Goal: Task Accomplishment & Management: Use online tool/utility

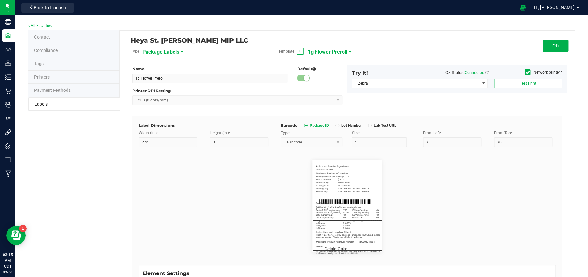
scroll to position [450, 0]
click at [555, 45] on button "Edit" at bounding box center [555, 46] width 26 height 12
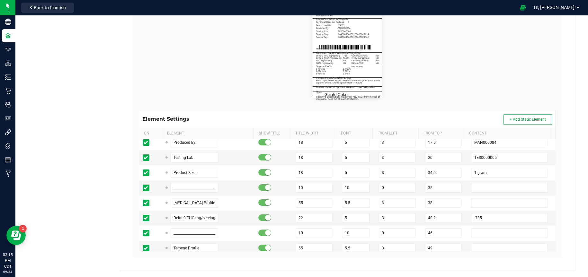
scroll to position [0, 0]
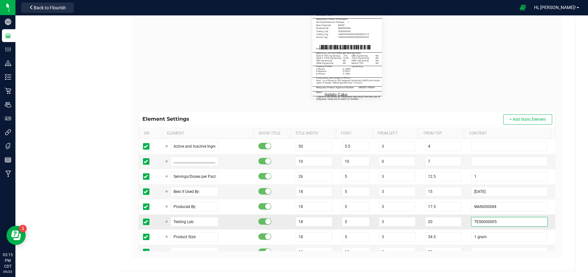
click at [502, 224] on input "TES0000005" at bounding box center [509, 222] width 76 height 10
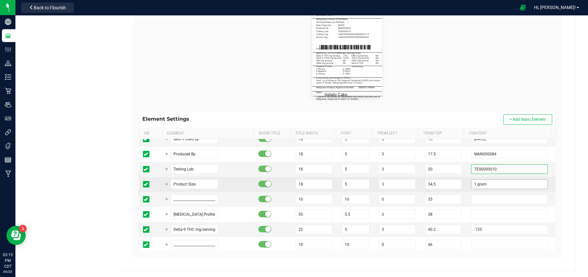
scroll to position [64, 0]
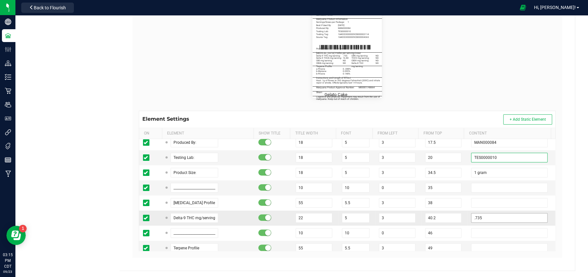
type input "TES0000010"
click at [496, 220] on input ".735" at bounding box center [509, 218] width 76 height 10
type input "."
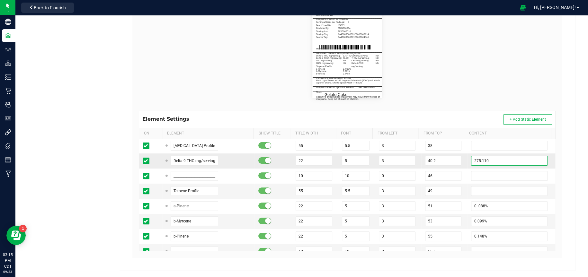
scroll to position [128, 0]
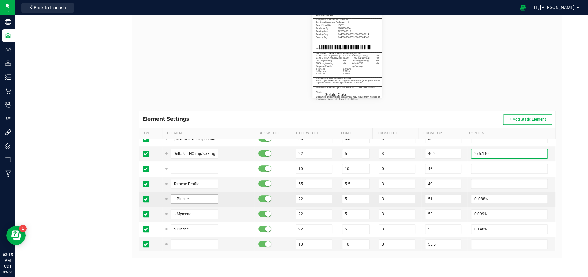
type input "275.110"
click at [209, 199] on input "a-Pinene" at bounding box center [195, 199] width 48 height 10
type input "a"
type input "b-Mycrene"
click at [489, 196] on input "0..088%" at bounding box center [509, 199] width 76 height 10
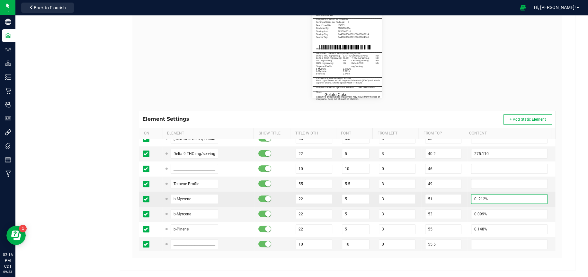
click at [471, 197] on input "0..212%" at bounding box center [509, 199] width 76 height 10
type input "0.212%"
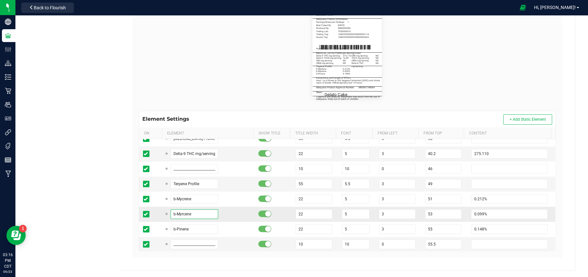
click at [200, 213] on input "b-Myrcene" at bounding box center [195, 214] width 48 height 10
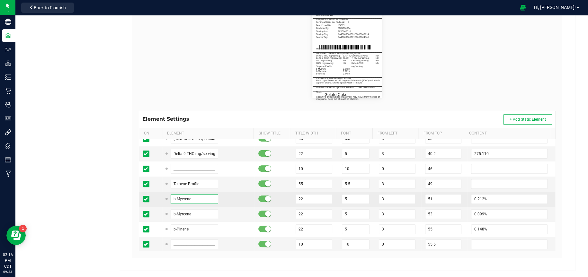
click at [184, 198] on input "b-Mycrene" at bounding box center [195, 199] width 48 height 10
type input "b-Myrcene"
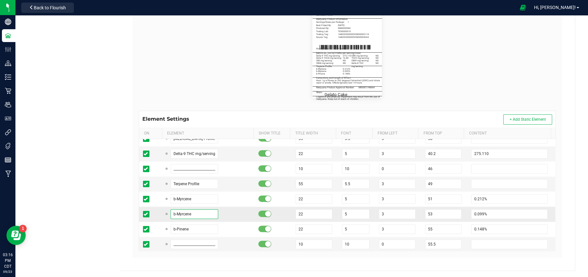
click at [191, 211] on input "b-Myrcene" at bounding box center [195, 214] width 48 height 10
type input "bCaryophllene"
click at [481, 213] on input "0.099%" at bounding box center [509, 214] width 76 height 10
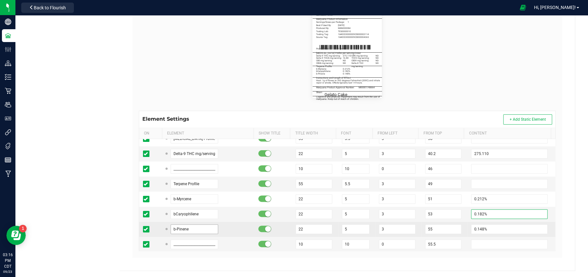
type input "0.182%"
click at [194, 230] on input "b-Pinene" at bounding box center [195, 230] width 48 height 10
type input "b"
type input "Ocimene"
click at [487, 228] on input "0.148%" at bounding box center [509, 230] width 76 height 10
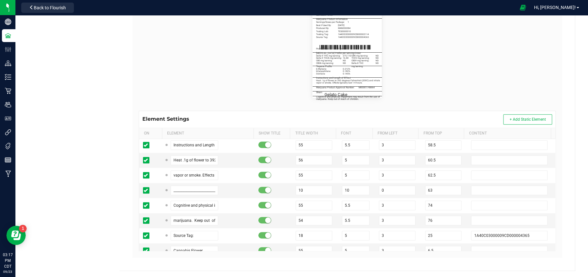
scroll to position [257, 0]
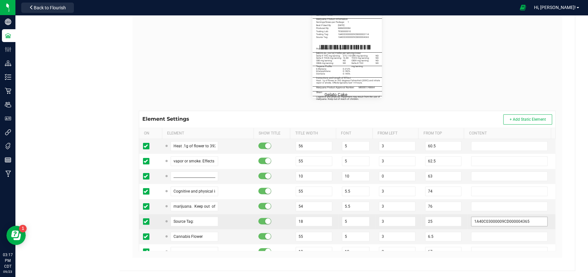
type input "0.145%"
click at [528, 222] on input "1A40C03000009CD000004365" at bounding box center [509, 222] width 76 height 10
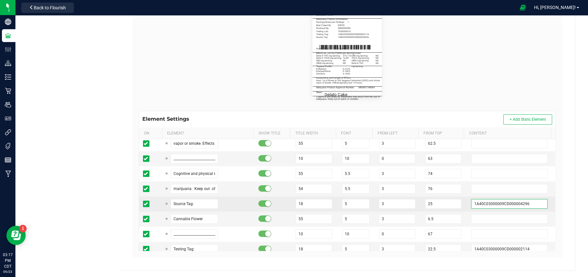
scroll to position [289, 0]
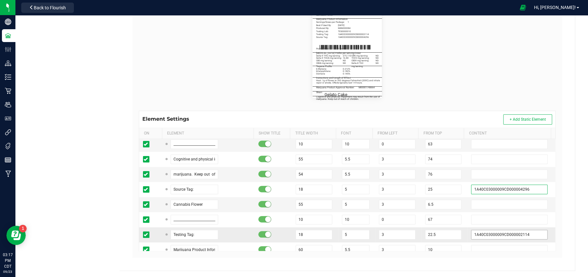
type input "1A40C03000009CD000004296"
click at [525, 233] on input "1A40C03000009CD000002114" at bounding box center [509, 235] width 76 height 10
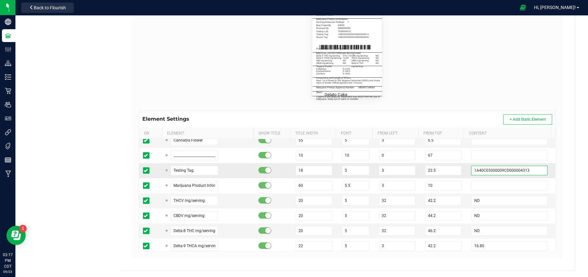
scroll to position [385, 0]
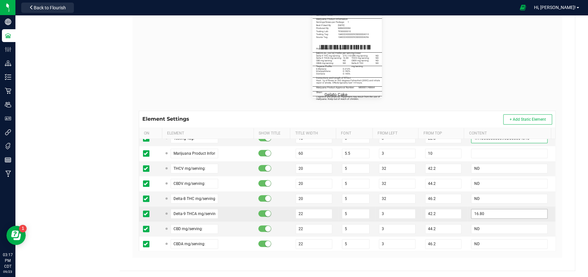
type input "1A40C03000009CD000004313"
click at [501, 213] on input "16.80" at bounding box center [509, 214] width 76 height 10
type input "1"
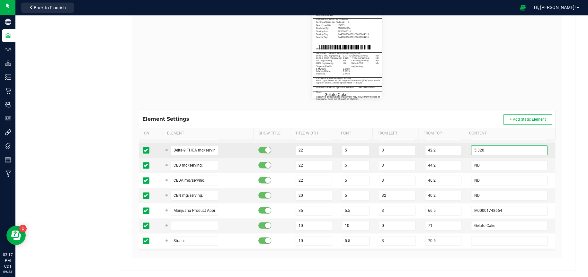
scroll to position [450, 0]
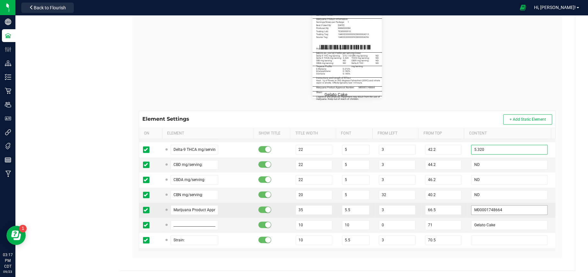
type input "5.320"
click at [501, 210] on input "M00001748664" at bounding box center [509, 210] width 76 height 10
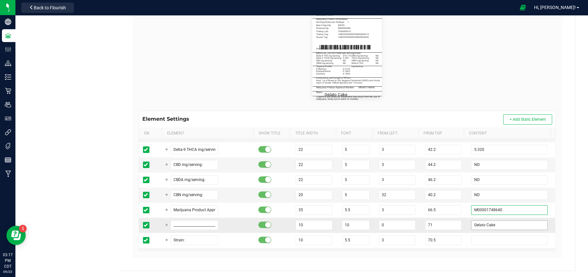
type input "M00001748640"
click at [507, 228] on input "Gelato Cake" at bounding box center [509, 225] width 76 height 10
type input "G"
type input "Lemon Pastries"
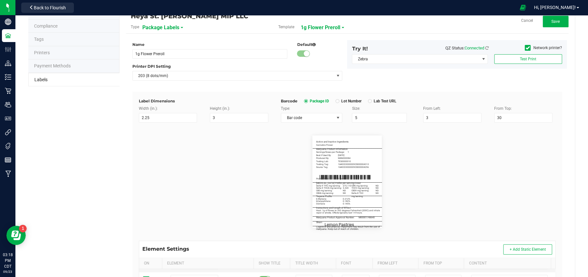
scroll to position [0, 0]
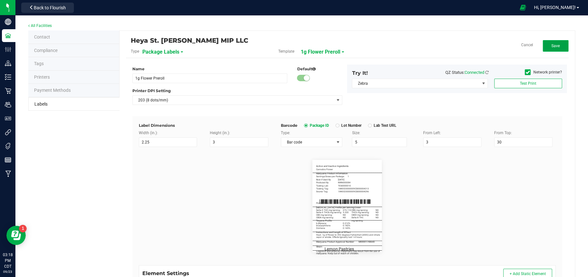
click at [551, 45] on span "Save" at bounding box center [555, 46] width 8 height 4
drag, startPoint x: 546, startPoint y: 46, endPoint x: 564, endPoint y: 49, distance: 17.8
click at [546, 46] on button "Edit" at bounding box center [555, 46] width 26 height 12
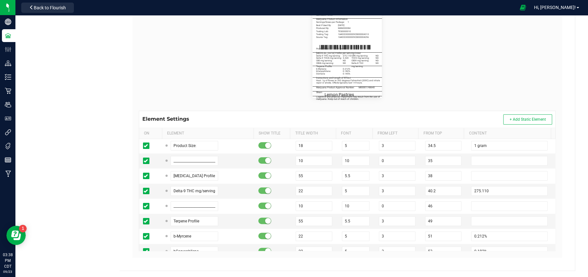
scroll to position [96, 0]
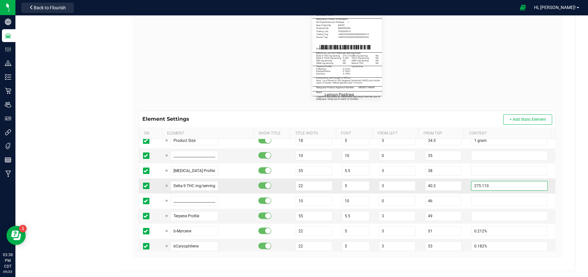
click at [500, 188] on input "275.110" at bounding box center [509, 186] width 76 height 10
type input "2"
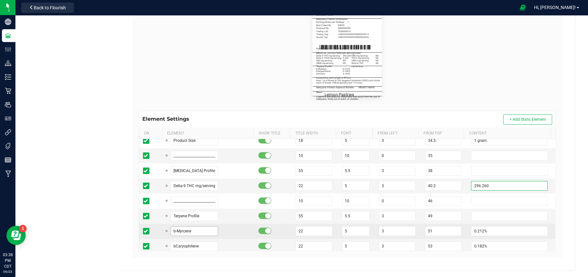
type input "296.260"
click at [205, 230] on input "b-Myrcene" at bounding box center [195, 231] width 48 height 10
type input "b"
type input "Limonene"
click at [485, 232] on input "0.212%" at bounding box center [509, 231] width 76 height 10
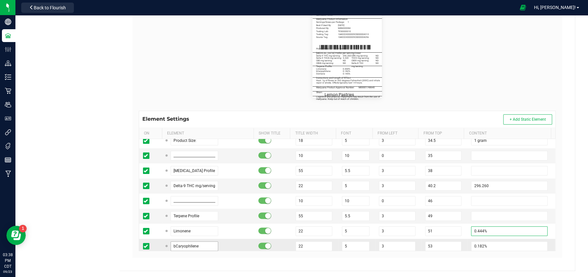
type input "0.444%"
click at [205, 245] on input "bCaryophllene" at bounding box center [195, 247] width 48 height 10
click at [490, 245] on input "0.182%" at bounding box center [509, 247] width 76 height 10
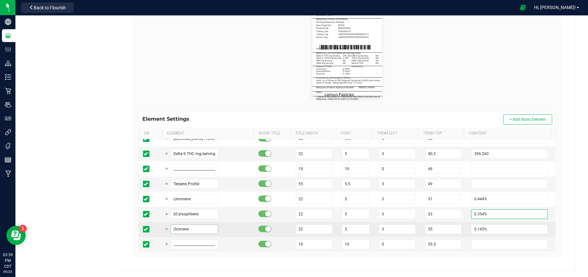
type input "0.354%"
click at [188, 230] on input "Ocimene" at bounding box center [195, 230] width 48 height 10
type input "O"
type input "Linalool"
click at [488, 228] on input "0.145%" at bounding box center [509, 230] width 76 height 10
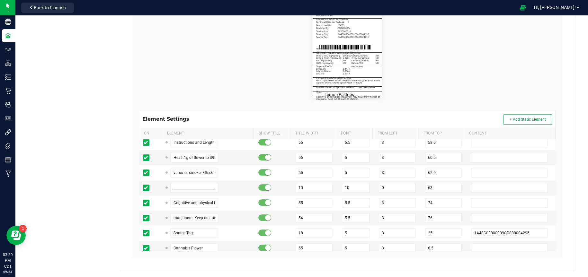
scroll to position [257, 0]
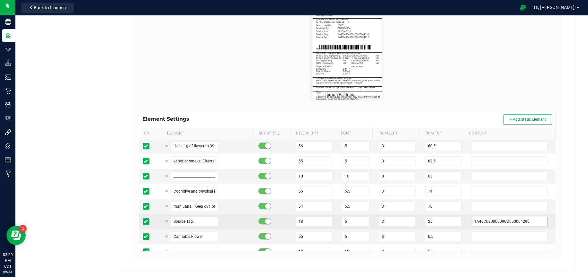
type input "0.294%"
click at [525, 221] on input "1A40C03000009CD000004296" at bounding box center [509, 222] width 76 height 10
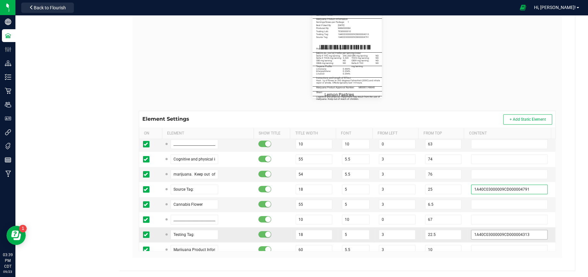
type input "1A40C03000009CD000004791"
click at [523, 232] on input "1A40C03000009CD000004313" at bounding box center [509, 235] width 76 height 10
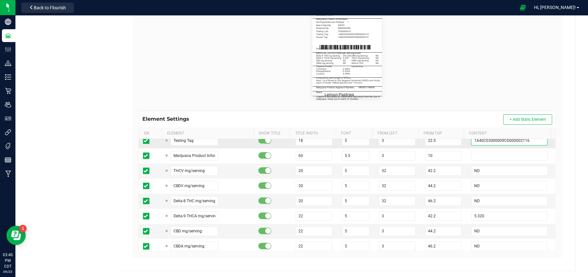
scroll to position [385, 0]
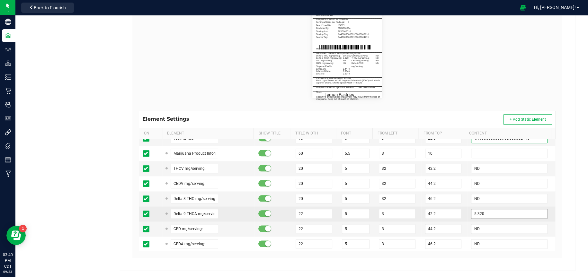
type input "1A40C03000009CD000002116"
click at [500, 213] on input "5.320" at bounding box center [509, 214] width 76 height 10
type input "5"
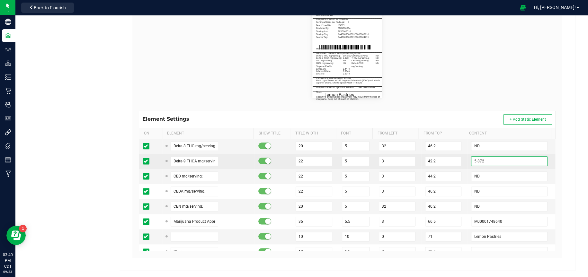
scroll to position [450, 0]
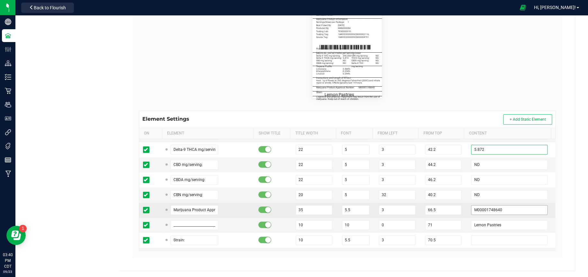
type input "5.872"
click at [498, 206] on input "M00001748640" at bounding box center [509, 210] width 76 height 10
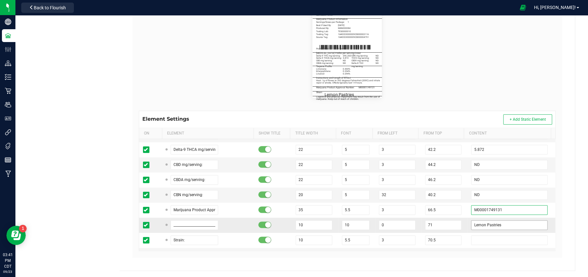
type input "M00001749131"
click at [495, 225] on input "Lemon Pastries" at bounding box center [509, 225] width 76 height 10
type input "L"
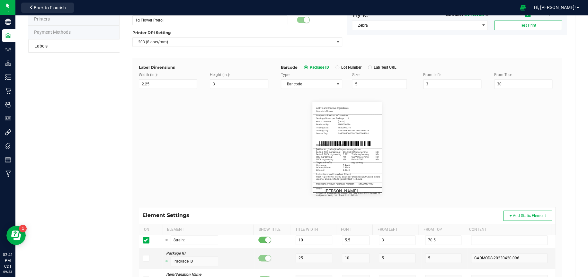
scroll to position [0, 0]
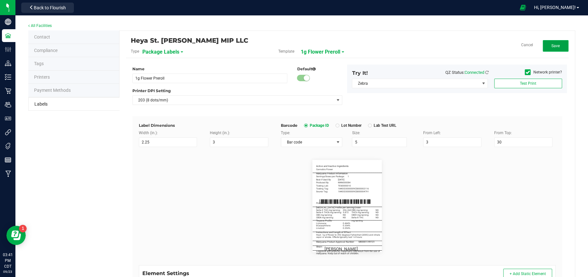
click at [559, 45] on button "Save" at bounding box center [555, 46] width 26 height 12
click at [556, 46] on button "Edit" at bounding box center [555, 46] width 26 height 12
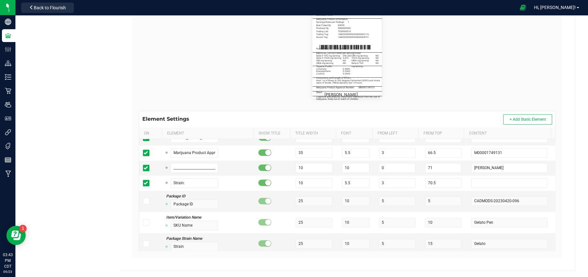
scroll to position [450, 0]
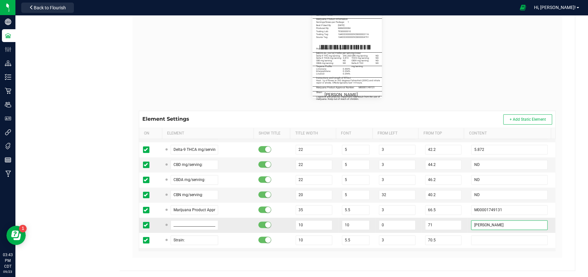
click at [495, 225] on input "[PERSON_NAME]" at bounding box center [509, 225] width 76 height 10
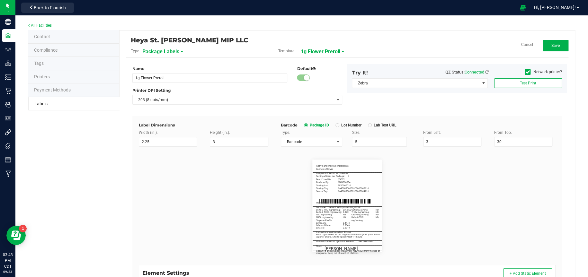
scroll to position [0, 0]
type input "[PERSON_NAME]"
click at [559, 45] on button "Save" at bounding box center [555, 46] width 26 height 12
click at [542, 46] on button "Edit" at bounding box center [555, 46] width 26 height 12
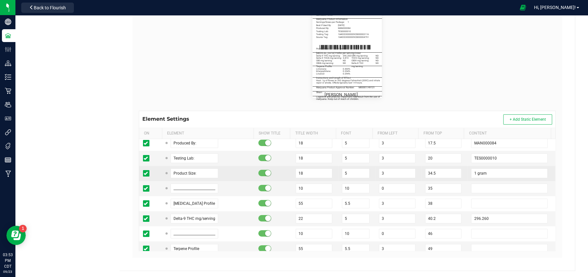
scroll to position [64, 0]
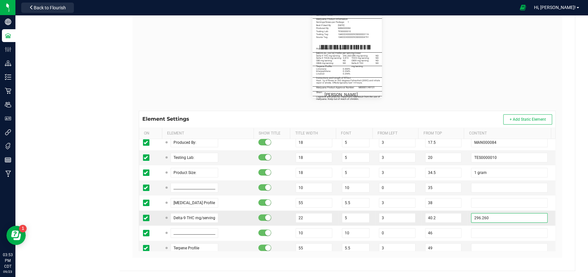
click at [493, 216] on input "296.260" at bounding box center [509, 218] width 76 height 10
type input "2"
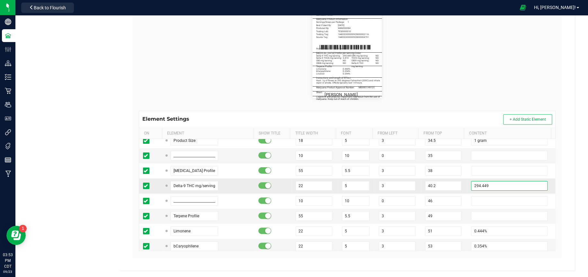
scroll to position [128, 0]
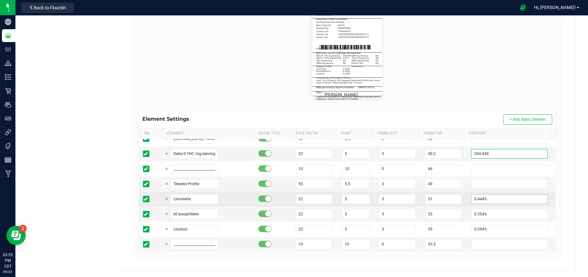
type input "294.449"
click at [494, 198] on input "0.444%" at bounding box center [509, 199] width 76 height 10
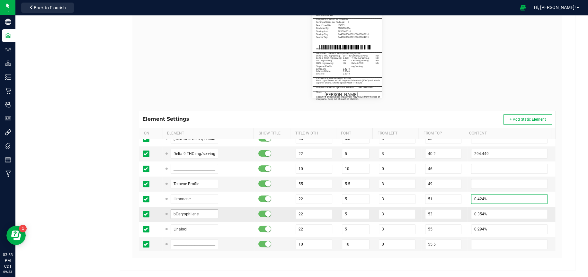
type input "0.424%"
click at [204, 213] on input "bCaryophllene" at bounding box center [195, 214] width 48 height 10
click at [174, 214] on input "bCaryophllene" at bounding box center [195, 214] width 48 height 10
type input "b-Caryophllene"
click at [488, 213] on input "0.354%" at bounding box center [509, 214] width 76 height 10
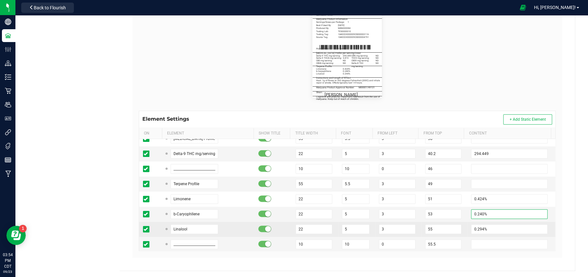
type input "0.240%"
click at [198, 223] on td "Linalool" at bounding box center [208, 229] width 93 height 15
click at [195, 228] on input "Linalool" at bounding box center [195, 230] width 48 height 10
type input "L"
type input "b-Myrcene"
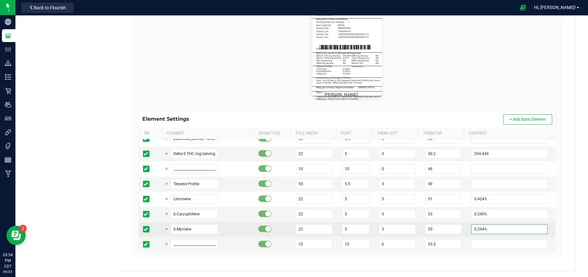
click at [477, 229] on input "0.294%" at bounding box center [509, 230] width 76 height 10
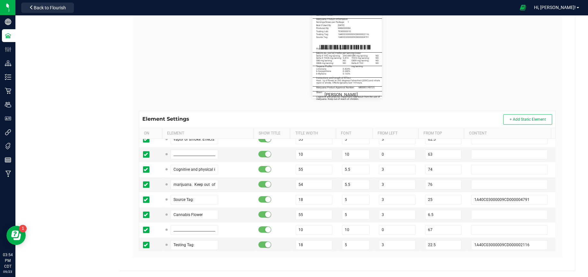
scroll to position [289, 0]
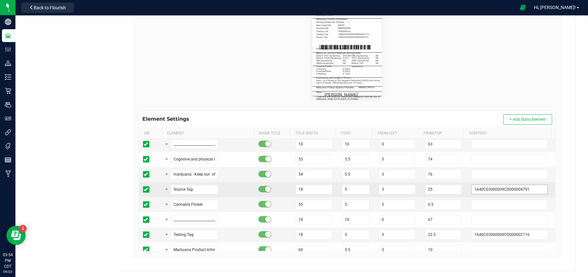
type input "0.133%"
click at [524, 188] on input "1A40C03000009CD000004791" at bounding box center [509, 190] width 76 height 10
type input "1A40C03000009CD000004792"
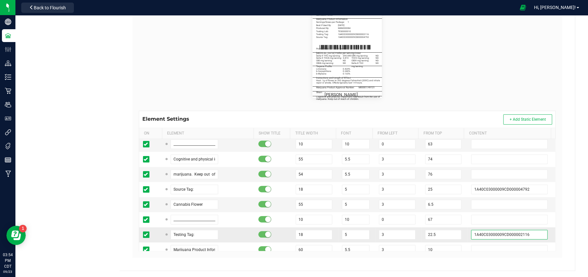
click at [527, 235] on input "1A40C03000009CD000002116" at bounding box center [509, 235] width 76 height 10
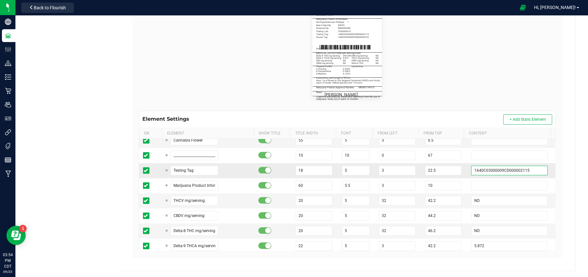
scroll to position [385, 0]
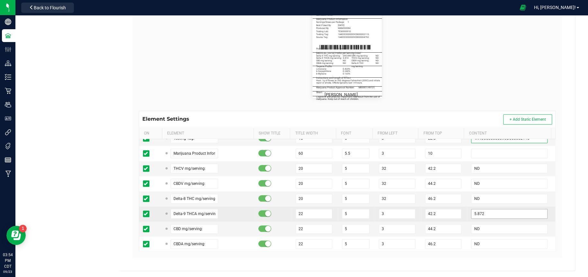
type input "1A40C03000009CD000002115"
click at [503, 210] on input "5.872" at bounding box center [509, 214] width 76 height 10
type input "5"
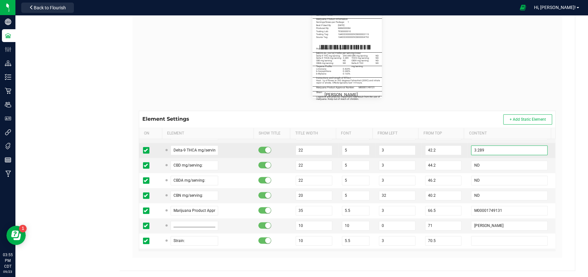
scroll to position [450, 0]
type input "3.289"
click at [503, 210] on input "M00001749131" at bounding box center [509, 210] width 76 height 10
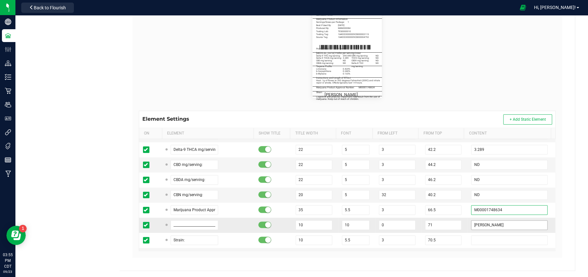
type input "M00001748634"
click at [493, 225] on input "[PERSON_NAME]" at bounding box center [509, 225] width 76 height 10
type input "R"
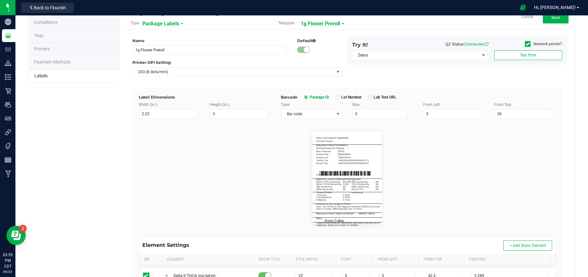
scroll to position [0, 0]
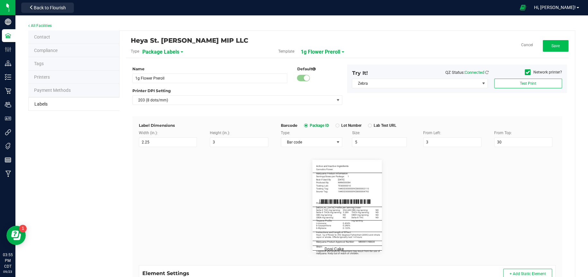
type input "Dosi Cake"
click at [555, 46] on button "Save" at bounding box center [555, 46] width 26 height 12
click at [544, 41] on button "Edit" at bounding box center [555, 46] width 26 height 12
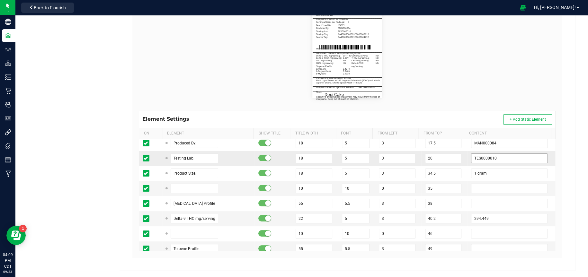
scroll to position [64, 0]
click at [500, 213] on input "294.449" at bounding box center [509, 218] width 76 height 10
type input "2"
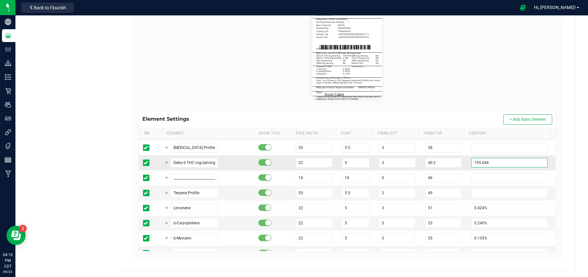
scroll to position [128, 0]
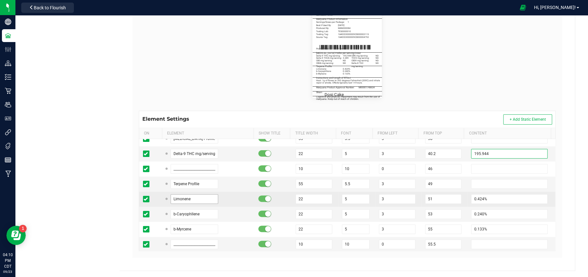
type input "195.944"
click at [201, 200] on input "Limonene" at bounding box center [195, 199] width 48 height 10
type input "L"
type input "b-Myrcene"
click at [512, 199] on input "0.424%" at bounding box center [509, 199] width 76 height 10
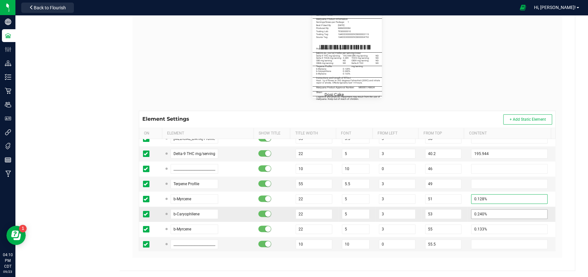
type input "0.128%"
click at [489, 215] on input "0.240%" at bounding box center [509, 214] width 76 height 10
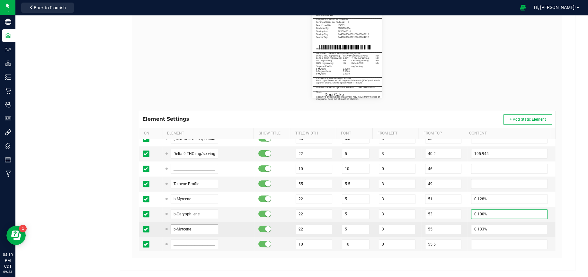
type input "0.100%"
click at [189, 231] on input "b-Myrcene" at bounding box center [195, 230] width 48 height 10
type input "b"
type input "a-Pinene"
click at [496, 231] on input "0.133%" at bounding box center [509, 230] width 76 height 10
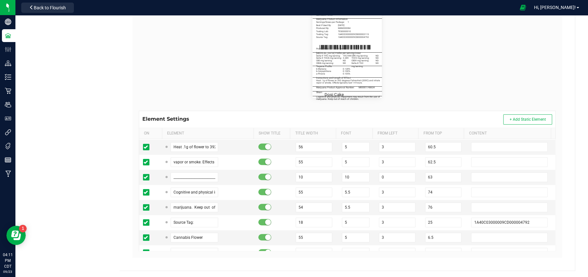
scroll to position [289, 0]
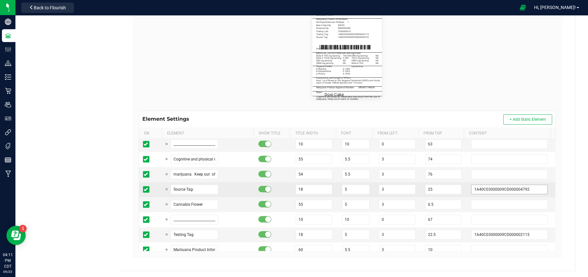
type input "0.105%"
click at [528, 188] on input "1A40C03000009CD000004792" at bounding box center [509, 190] width 76 height 10
type input "1A40C03000009CD000001525"
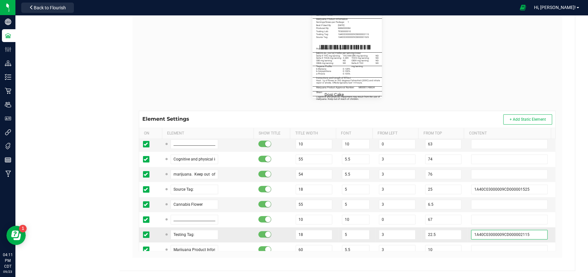
click at [530, 234] on input "1A40C03000009CD000002115" at bounding box center [509, 235] width 76 height 10
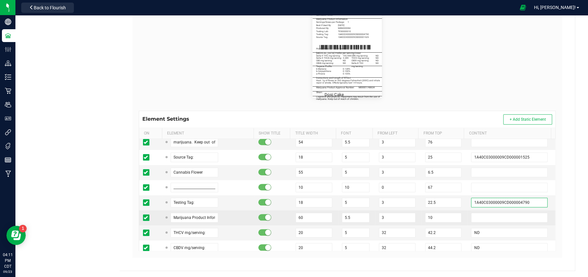
scroll to position [385, 0]
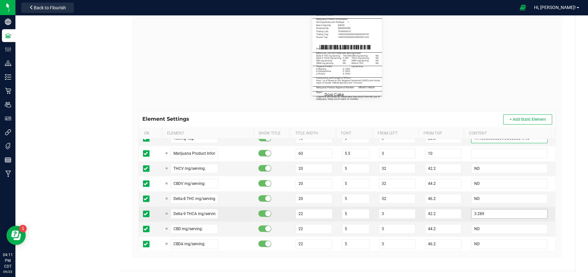
type input "1A40C03000009CD000004790"
click at [499, 213] on input "3.289" at bounding box center [509, 214] width 76 height 10
type input "3"
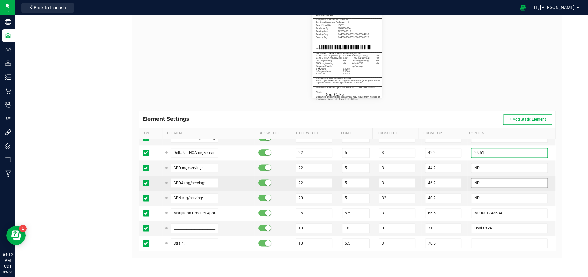
scroll to position [450, 0]
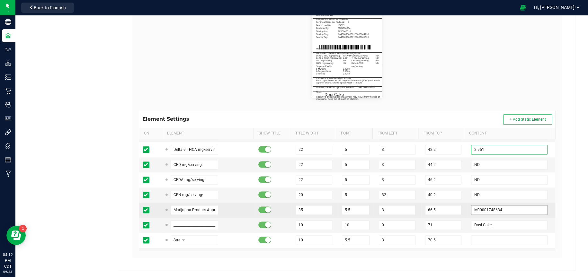
type input "2.951"
click at [500, 211] on input "M00001748634" at bounding box center [509, 210] width 76 height 10
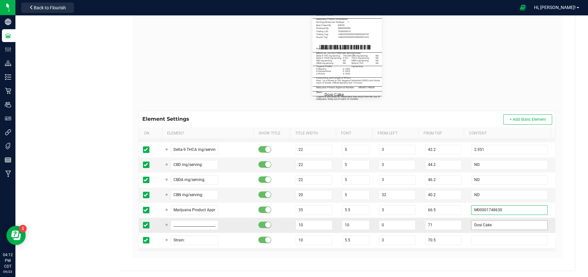
type input "M00001748630"
click at [501, 225] on input "Dosi Cake" at bounding box center [509, 225] width 76 height 10
type input "D"
click at [482, 224] on input "Apples N Bananas" at bounding box center [509, 225] width 76 height 10
click at [477, 223] on input "Apples and Bananas" at bounding box center [509, 225] width 76 height 10
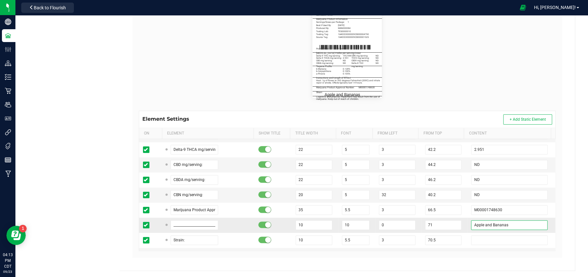
click at [477, 223] on input "Apple and Bananas" at bounding box center [509, 225] width 76 height 10
click at [515, 226] on input "Apple and Bananas" at bounding box center [509, 225] width 76 height 10
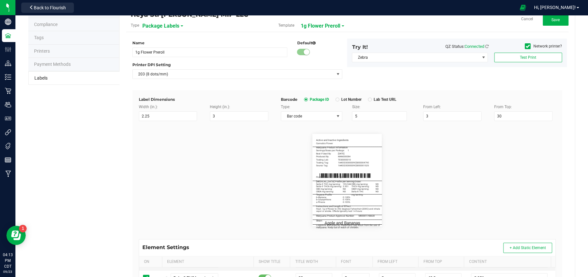
scroll to position [0, 0]
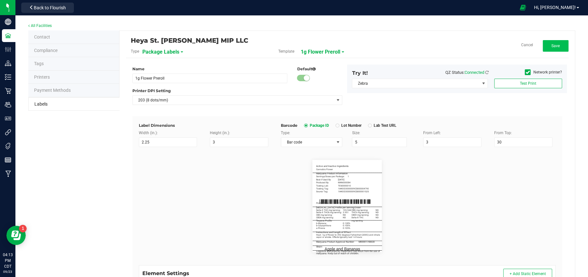
type input "Apple and Bananas"
click at [554, 45] on span "Save" at bounding box center [555, 46] width 8 height 4
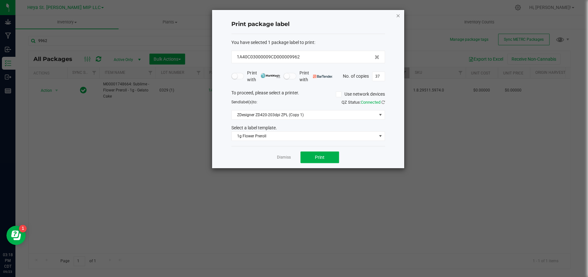
click at [398, 15] on icon "button" at bounding box center [398, 16] width 4 height 8
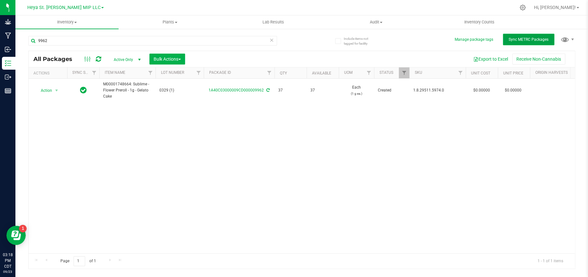
click at [510, 35] on button "Sync METRC Packages" at bounding box center [528, 40] width 51 height 12
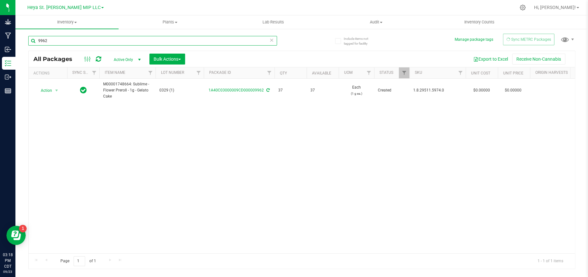
click at [64, 41] on input "9962" at bounding box center [152, 41] width 249 height 10
type input "9"
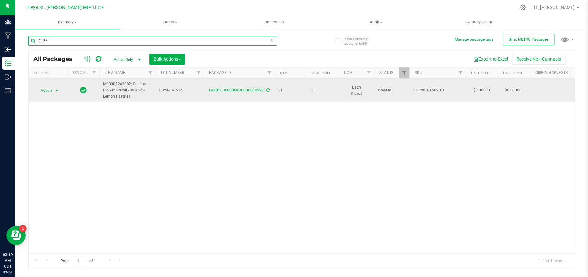
type input "4297"
click at [57, 90] on span "select" at bounding box center [56, 90] width 5 height 5
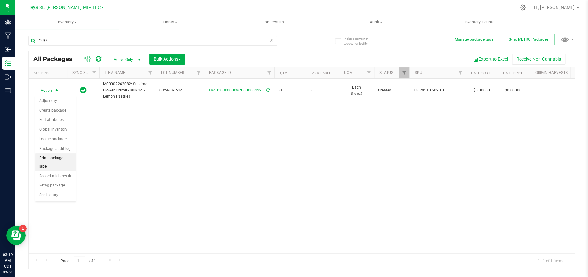
click at [52, 159] on li "Print package label" at bounding box center [55, 163] width 40 height 18
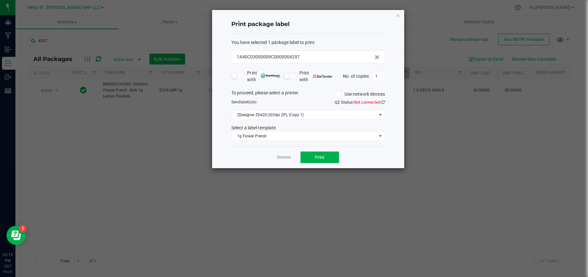
click at [383, 101] on icon at bounding box center [383, 102] width 4 height 4
click at [326, 158] on button "Print" at bounding box center [319, 158] width 39 height 12
click at [377, 75] on input "1" at bounding box center [378, 76] width 12 height 9
type input "30"
click at [325, 162] on button "Print" at bounding box center [319, 158] width 39 height 12
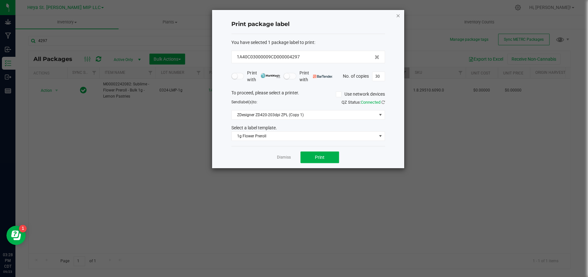
click at [399, 13] on icon "button" at bounding box center [398, 16] width 4 height 8
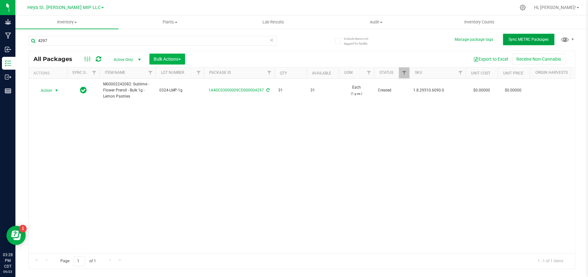
click at [545, 40] on span "Sync METRC Packages" at bounding box center [528, 39] width 40 height 4
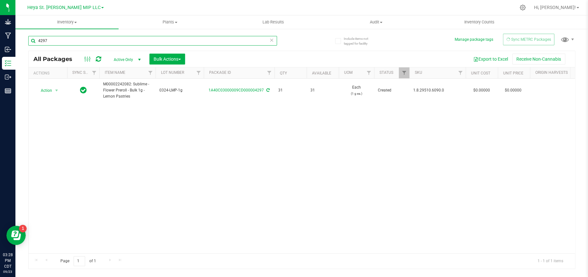
click at [101, 43] on input "4297" at bounding box center [152, 41] width 249 height 10
type input "4"
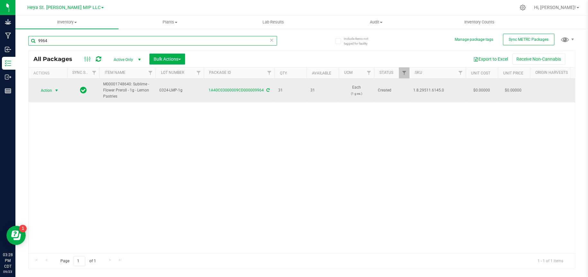
type input "9964"
click at [55, 90] on span "select" at bounding box center [56, 90] width 5 height 5
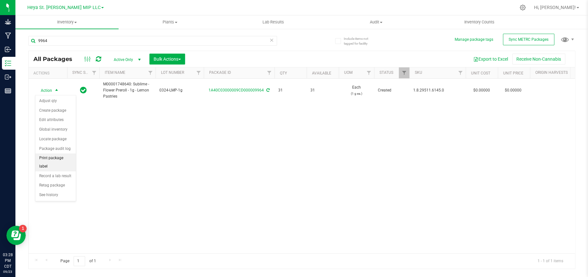
click at [49, 159] on li "Print package label" at bounding box center [55, 163] width 40 height 18
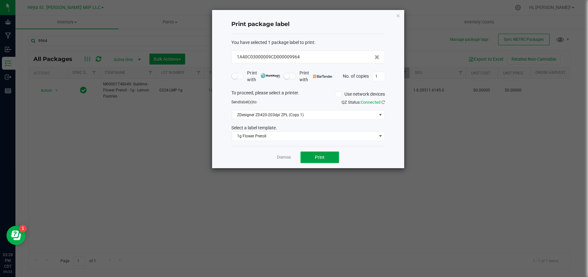
click at [327, 158] on button "Print" at bounding box center [319, 158] width 39 height 12
click at [381, 74] on input "1" at bounding box center [378, 76] width 12 height 9
type input "30"
click at [312, 157] on button "Print" at bounding box center [319, 158] width 39 height 12
click at [397, 18] on icon "button" at bounding box center [398, 16] width 4 height 8
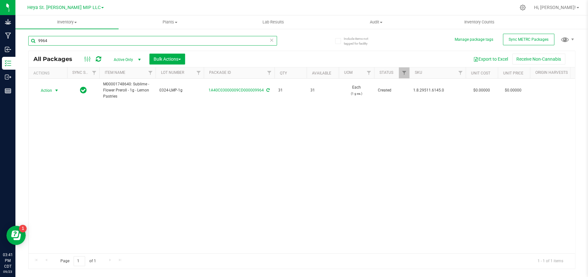
click at [65, 42] on input "9964" at bounding box center [152, 41] width 249 height 10
type input "9"
type input "4290"
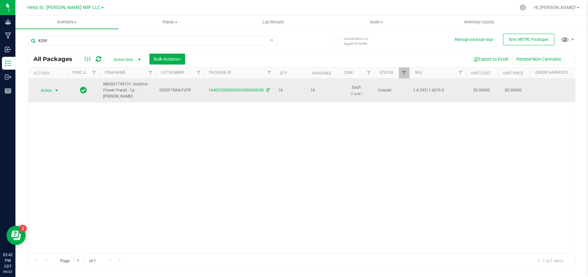
click at [56, 89] on span "select" at bounding box center [56, 90] width 5 height 5
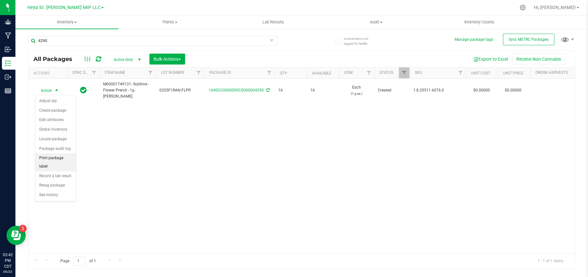
click at [58, 158] on li "Print package label" at bounding box center [55, 163] width 40 height 18
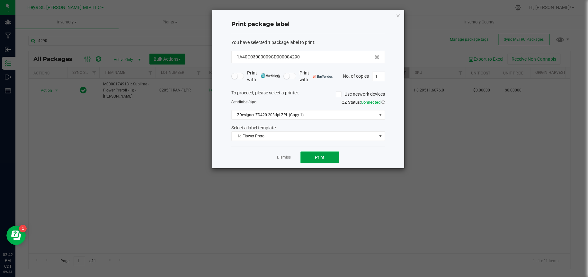
click at [324, 161] on button "Print" at bounding box center [319, 158] width 39 height 12
click at [381, 76] on input "1" at bounding box center [378, 76] width 12 height 9
type input "16"
click at [321, 157] on span "Print" at bounding box center [320, 157] width 10 height 5
click at [398, 15] on icon "button" at bounding box center [398, 16] width 4 height 8
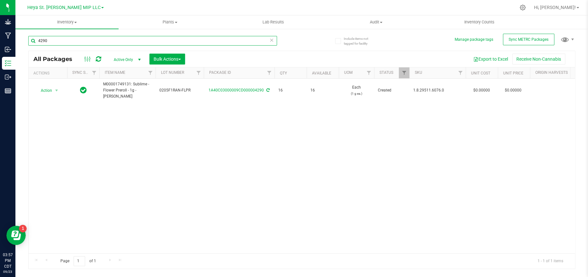
click at [58, 40] on input "4290" at bounding box center [152, 41] width 249 height 10
type input "4"
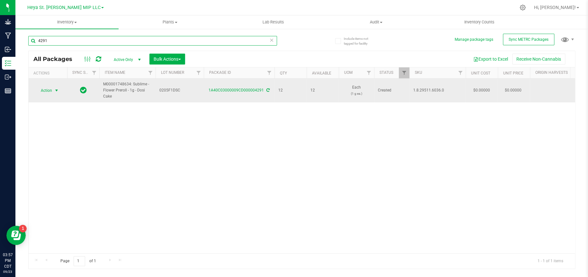
type input "4291"
click at [58, 89] on span "select" at bounding box center [56, 90] width 5 height 5
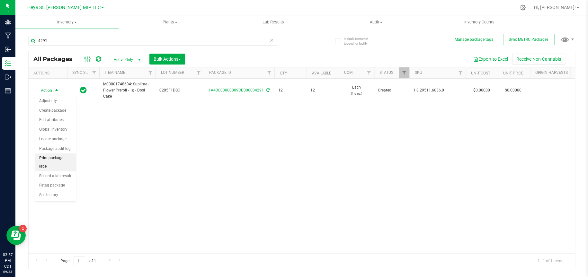
click at [55, 158] on li "Print package label" at bounding box center [55, 163] width 40 height 18
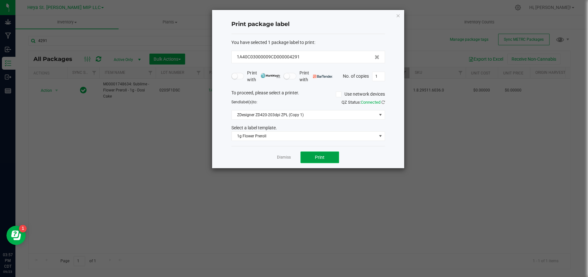
click at [312, 158] on button "Print" at bounding box center [319, 158] width 39 height 12
click at [383, 75] on input "1" at bounding box center [378, 76] width 12 height 9
type input "11"
click at [317, 156] on span "Print" at bounding box center [320, 157] width 10 height 5
click at [398, 15] on icon "button" at bounding box center [398, 16] width 4 height 8
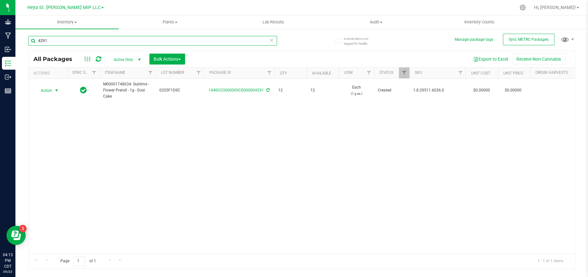
click at [55, 39] on input "4291" at bounding box center [152, 41] width 249 height 10
type input "4"
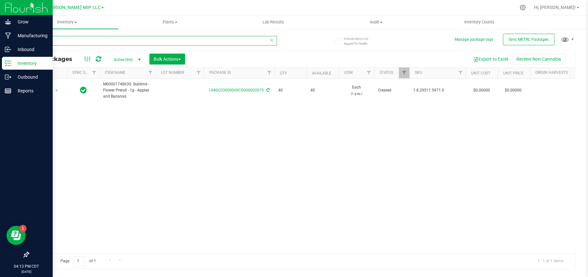
type input "2075"
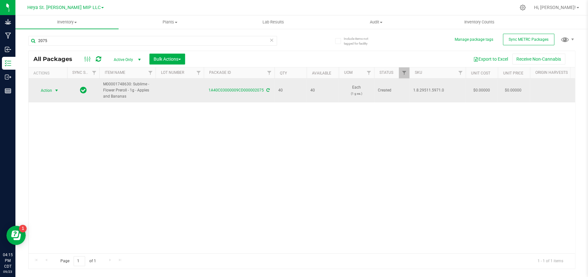
click at [59, 89] on span "select" at bounding box center [57, 90] width 8 height 9
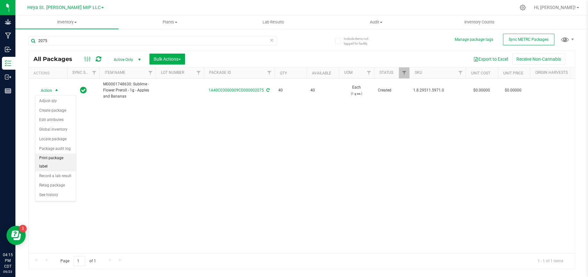
click at [66, 154] on li "Print package label" at bounding box center [55, 163] width 40 height 18
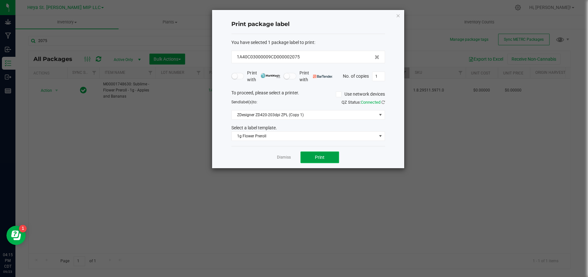
click at [329, 154] on button "Print" at bounding box center [319, 158] width 39 height 12
click at [380, 78] on input "1" at bounding box center [378, 76] width 12 height 9
type input "39"
click at [331, 158] on button "Print" at bounding box center [319, 158] width 39 height 12
click at [396, 14] on icon "button" at bounding box center [398, 16] width 4 height 8
